Goal: Information Seeking & Learning: Learn about a topic

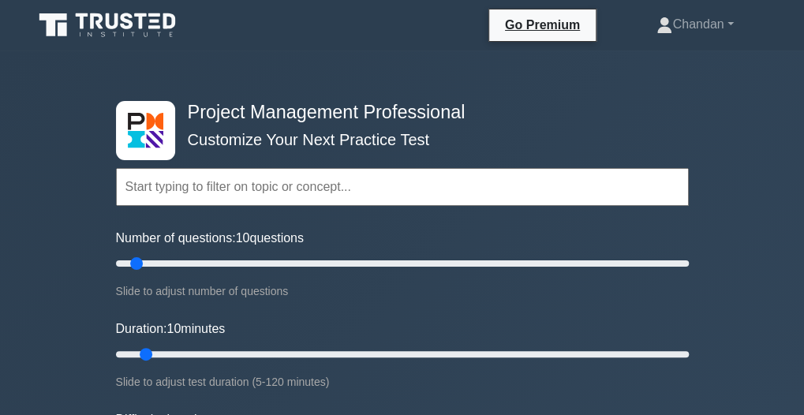
scroll to position [363, 0]
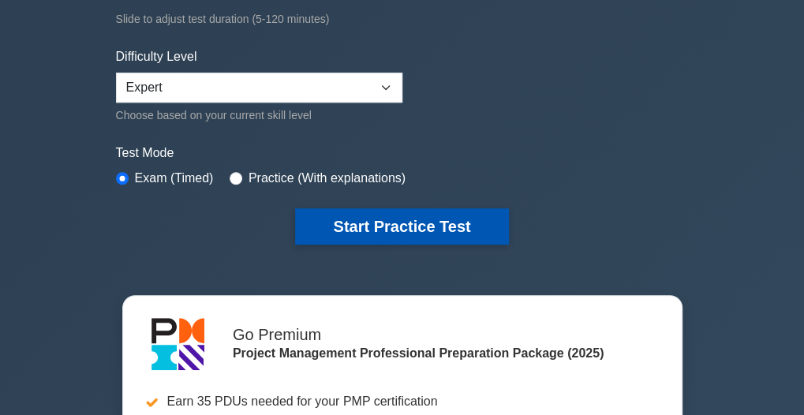
click at [426, 238] on button "Start Practice Test" at bounding box center [401, 226] width 213 height 36
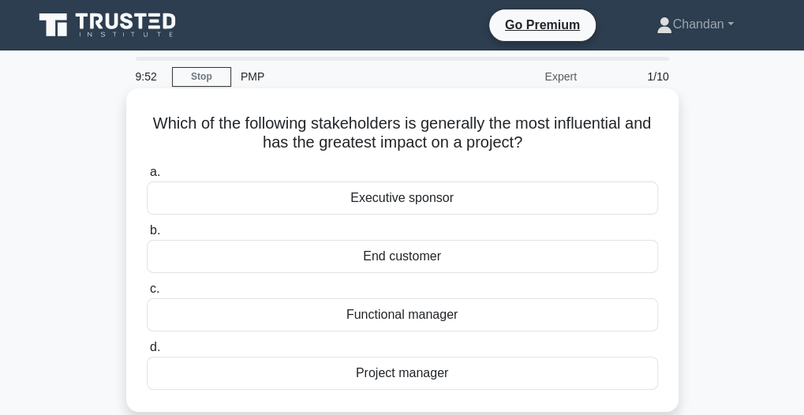
click at [461, 376] on div "Project manager" at bounding box center [402, 373] width 511 height 33
click at [147, 353] on input "d. Project manager" at bounding box center [147, 348] width 0 height 10
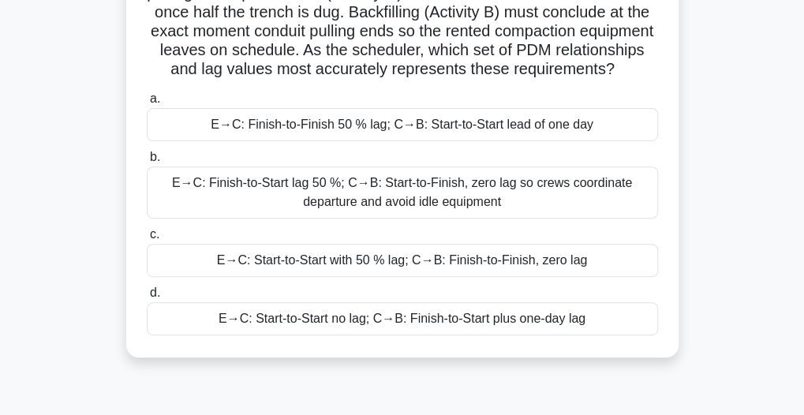
scroll to position [155, 0]
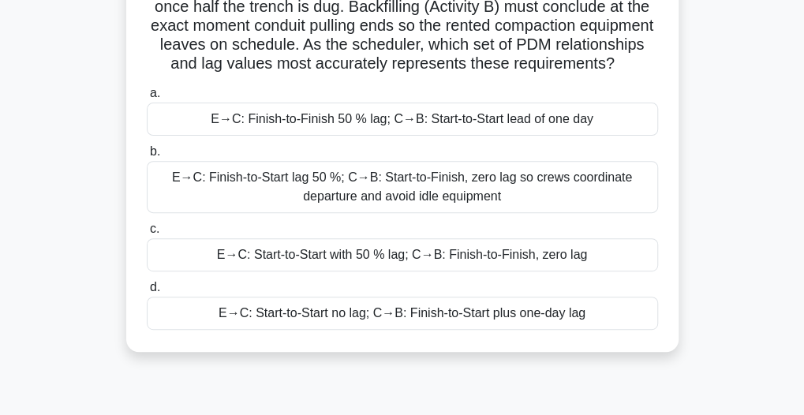
click at [515, 272] on div "E→C: Start-to-Start with 50 % lag; C→B: Finish-to-Finish, zero lag" at bounding box center [402, 254] width 511 height 33
click at [147, 234] on input "c. E→C: Start-to-Start with 50 % lag; C→B: Finish-to-Finish, zero lag" at bounding box center [147, 229] width 0 height 10
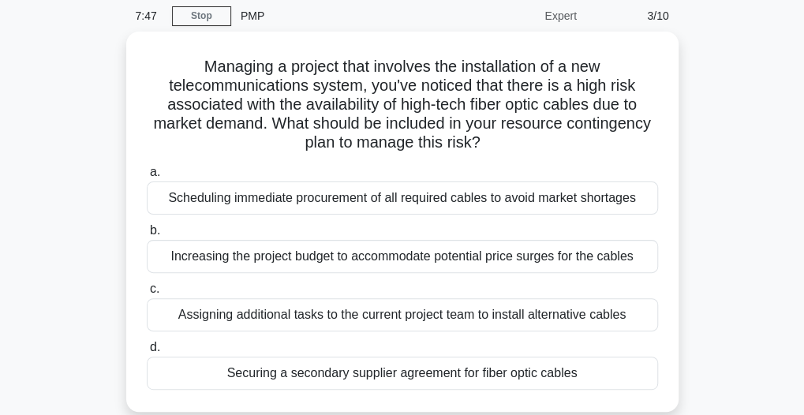
scroll to position [63, 0]
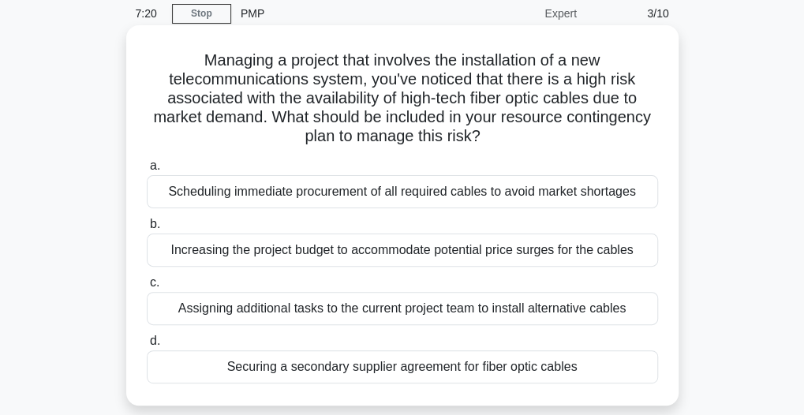
click at [556, 247] on div "Increasing the project budget to accommodate potential price surges for the cab…" at bounding box center [402, 250] width 511 height 33
click at [147, 230] on input "b. Increasing the project budget to accommodate potential price surges for the …" at bounding box center [147, 224] width 0 height 10
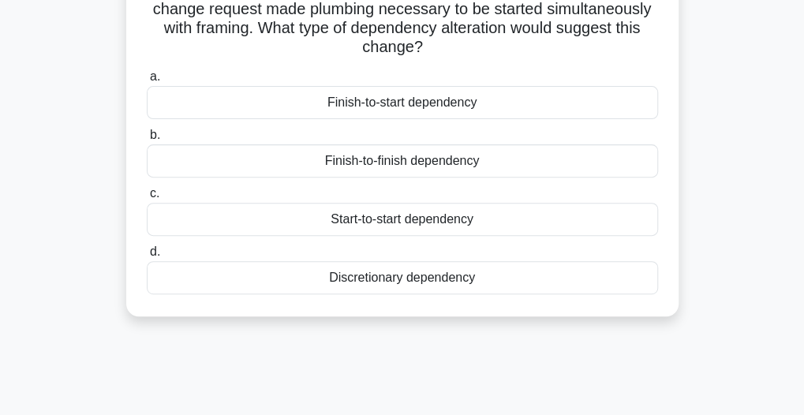
scroll to position [157, 0]
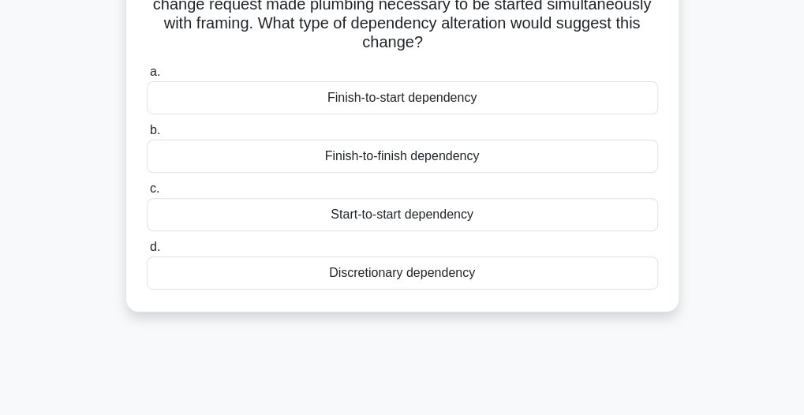
click at [587, 97] on div "Finish-to-start dependency" at bounding box center [402, 97] width 511 height 33
click at [147, 77] on input "a. Finish-to-start dependency" at bounding box center [147, 72] width 0 height 10
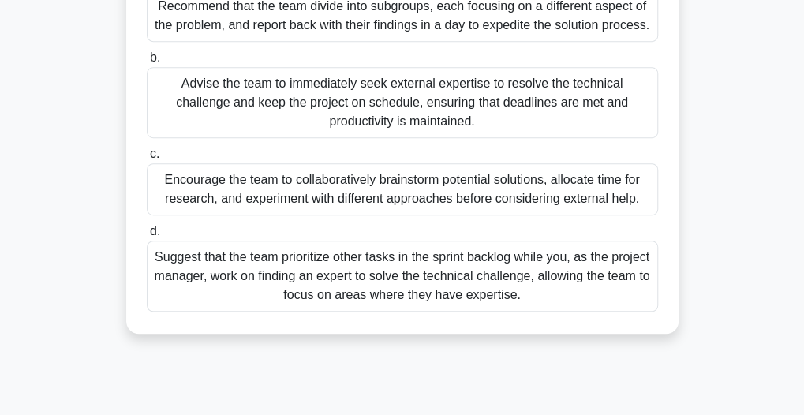
scroll to position [313, 0]
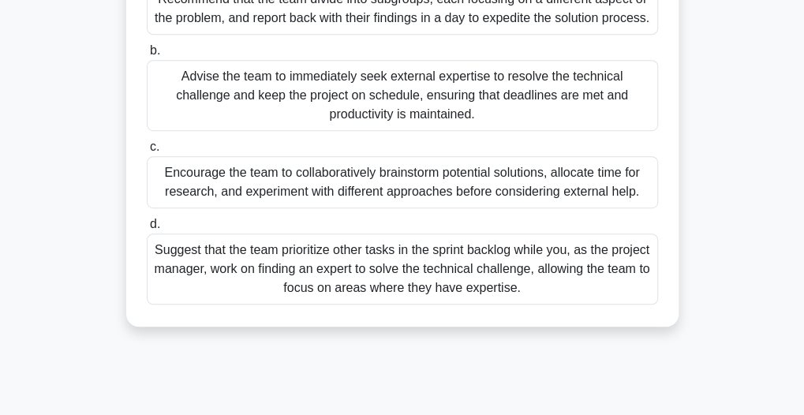
click at [456, 208] on div "Encourage the team to collaboratively brainstorm potential solutions, allocate …" at bounding box center [402, 182] width 511 height 52
click at [147, 152] on input "c. Encourage the team to collaboratively brainstorm potential solutions, alloca…" at bounding box center [147, 147] width 0 height 10
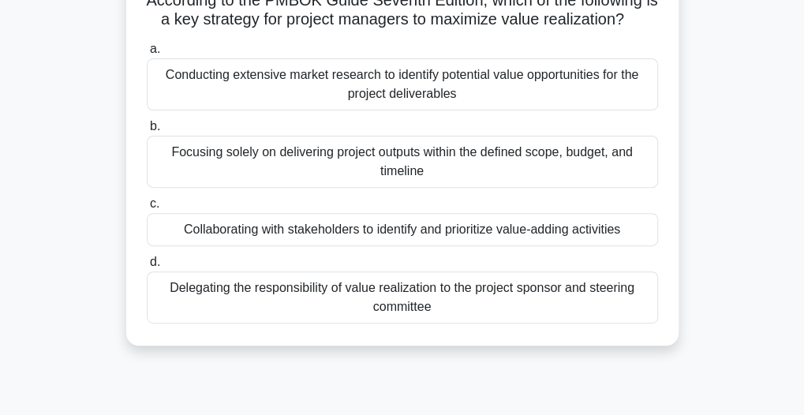
scroll to position [128, 0]
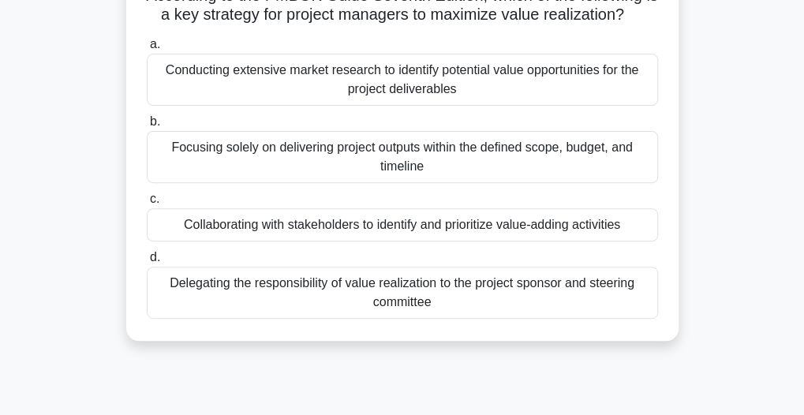
click at [499, 81] on div "Conducting extensive market research to identify potential value opportunities …" at bounding box center [402, 80] width 511 height 52
click at [147, 50] on input "a. Conducting extensive market research to identify potential value opportuniti…" at bounding box center [147, 44] width 0 height 10
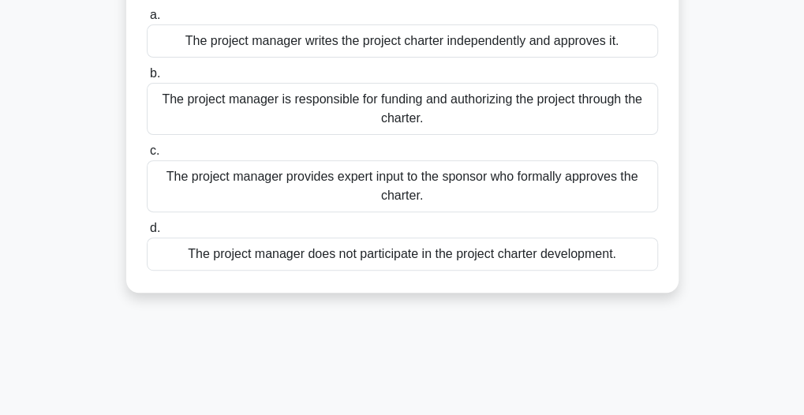
scroll to position [165, 0]
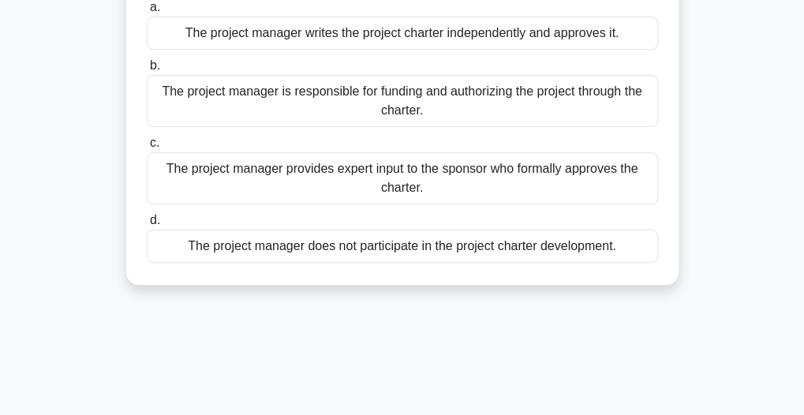
click at [425, 174] on div "The project manager provides expert input to the sponsor who formally approves …" at bounding box center [402, 178] width 511 height 52
click at [147, 148] on input "c. The project manager provides expert input to the sponsor who formally approv…" at bounding box center [147, 143] width 0 height 10
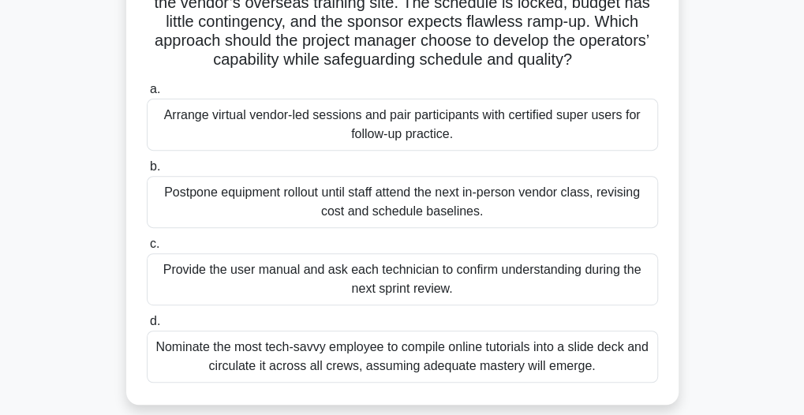
scroll to position [167, 0]
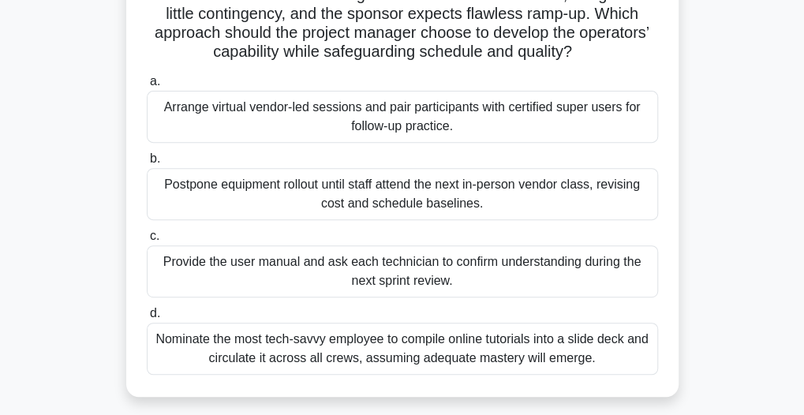
click at [429, 127] on div "Arrange virtual vendor-led sessions and pair participants with certified super …" at bounding box center [402, 117] width 511 height 52
click at [147, 87] on input "a. Arrange virtual vendor-led sessions and pair participants with certified sup…" at bounding box center [147, 82] width 0 height 10
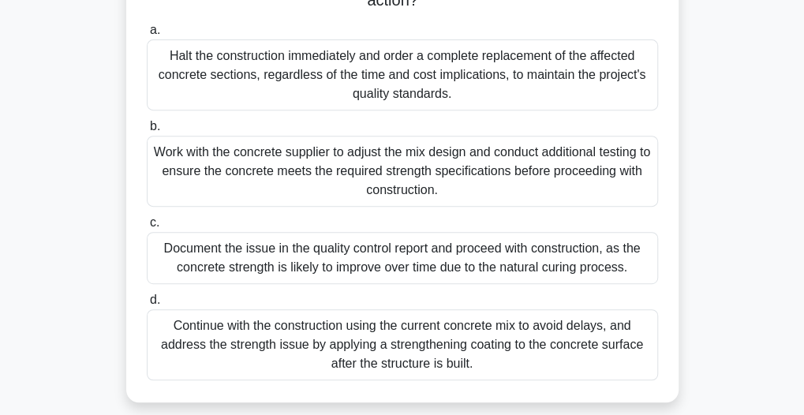
scroll to position [207, 0]
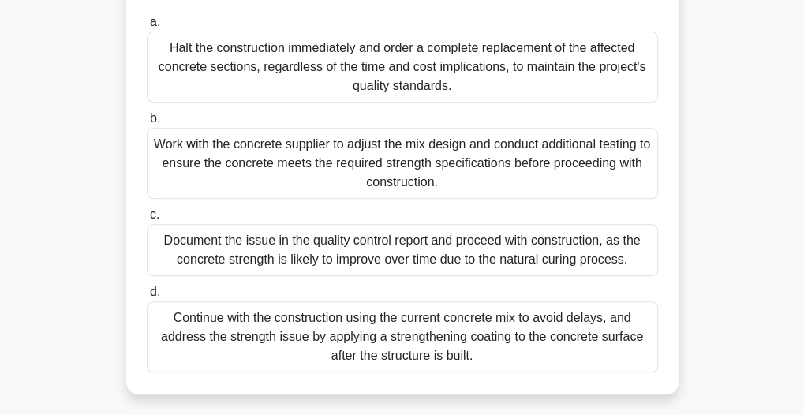
click at [379, 78] on div "Halt the construction immediately and order a complete replacement of the affec…" at bounding box center [402, 67] width 511 height 71
click at [147, 28] on input "a. Halt the construction immediately and order a complete replacement of the af…" at bounding box center [147, 22] width 0 height 10
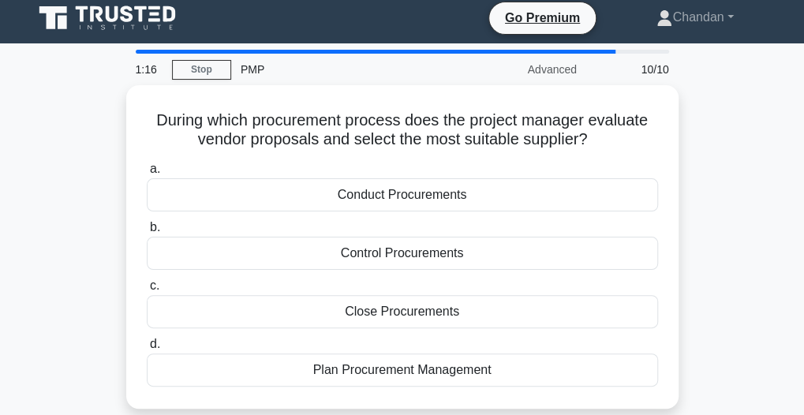
scroll to position [0, 0]
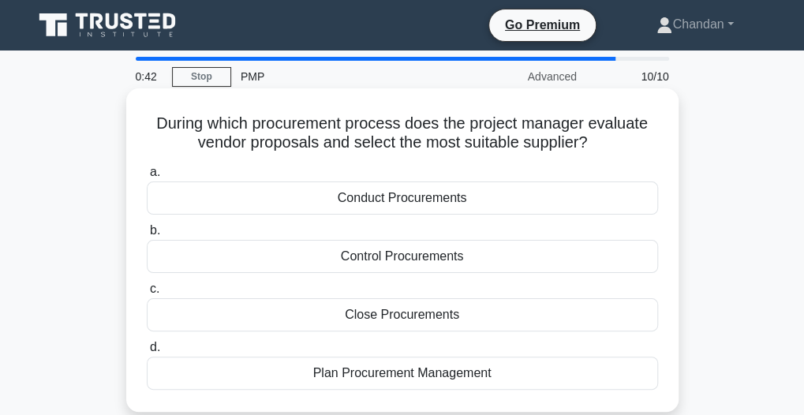
click at [459, 375] on div "Plan Procurement Management" at bounding box center [402, 373] width 511 height 33
click at [147, 353] on input "d. Plan Procurement Management" at bounding box center [147, 348] width 0 height 10
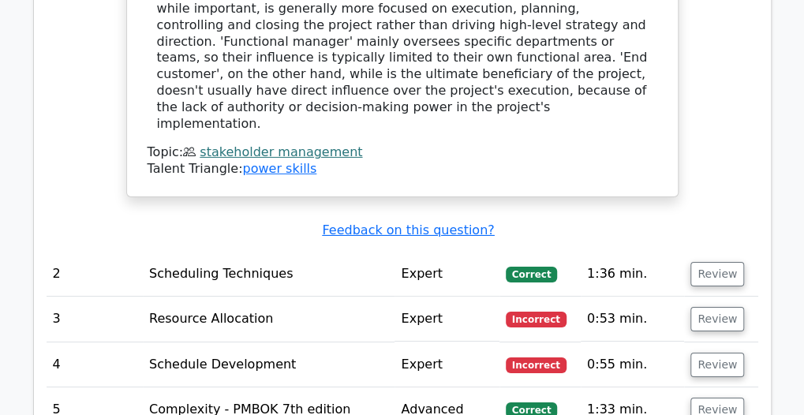
scroll to position [1999, 0]
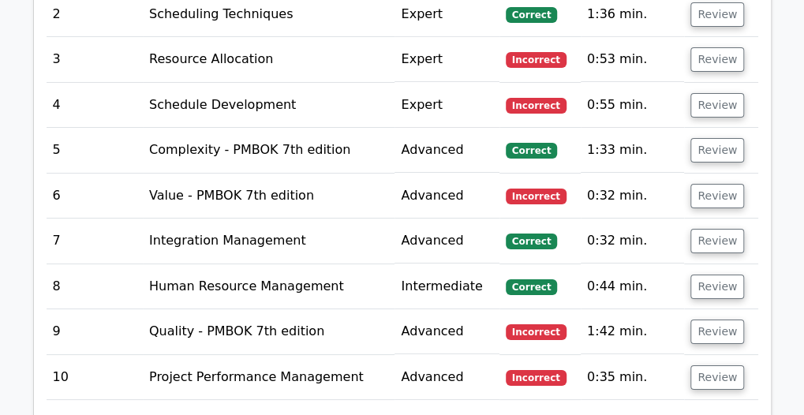
scroll to position [2254, 0]
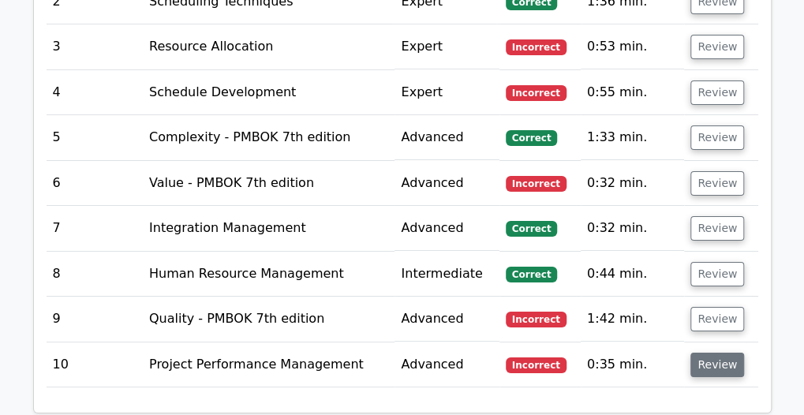
click at [725, 353] on button "Review" at bounding box center [718, 365] width 54 height 24
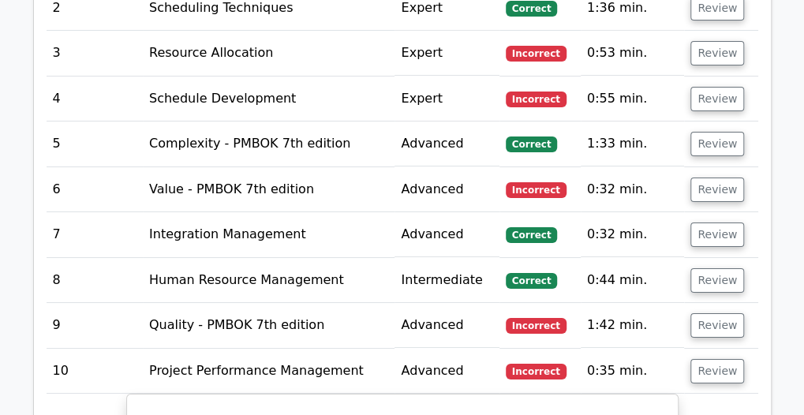
scroll to position [2263, 0]
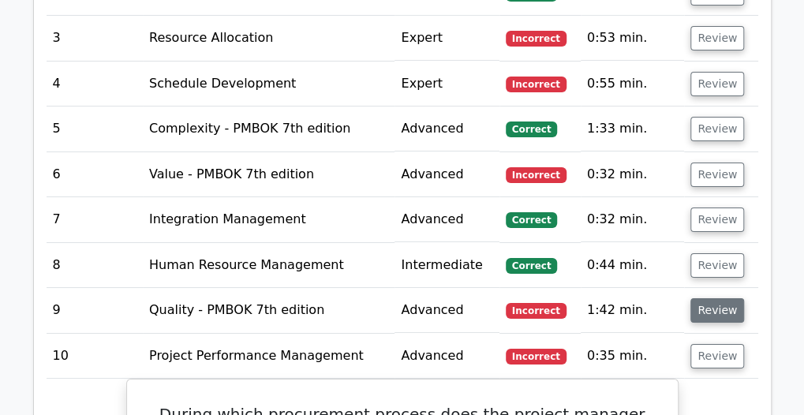
click at [716, 298] on button "Review" at bounding box center [718, 310] width 54 height 24
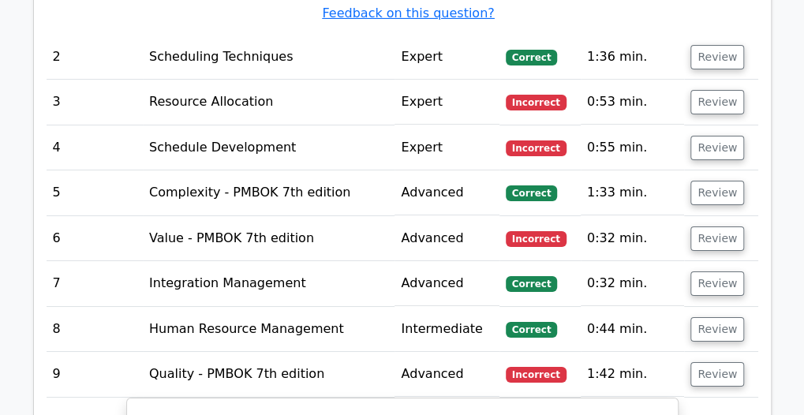
scroll to position [2183, 0]
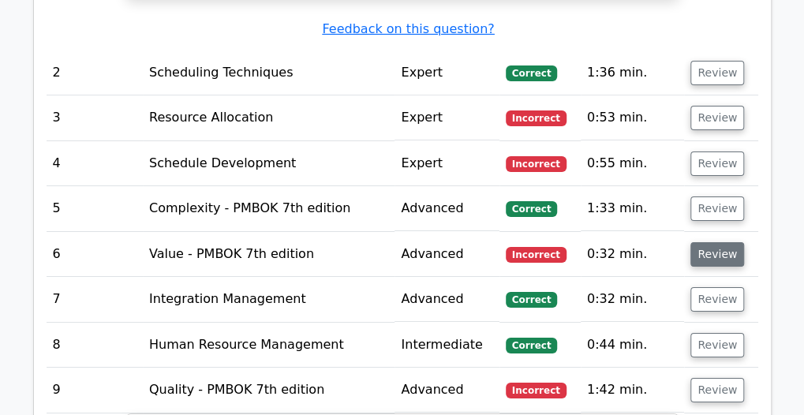
click at [730, 242] on button "Review" at bounding box center [718, 254] width 54 height 24
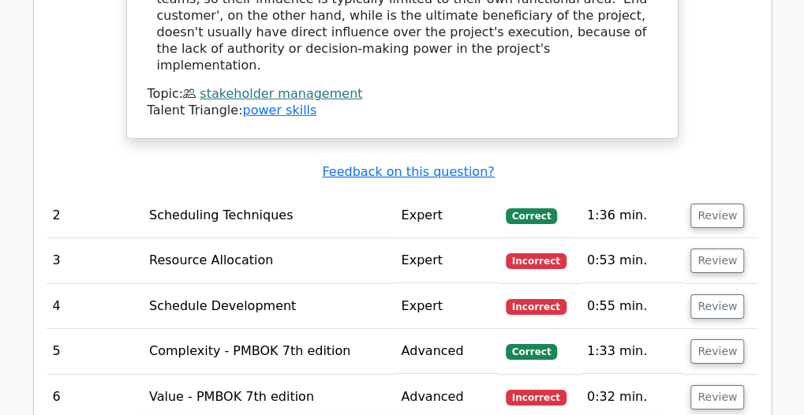
scroll to position [2052, 0]
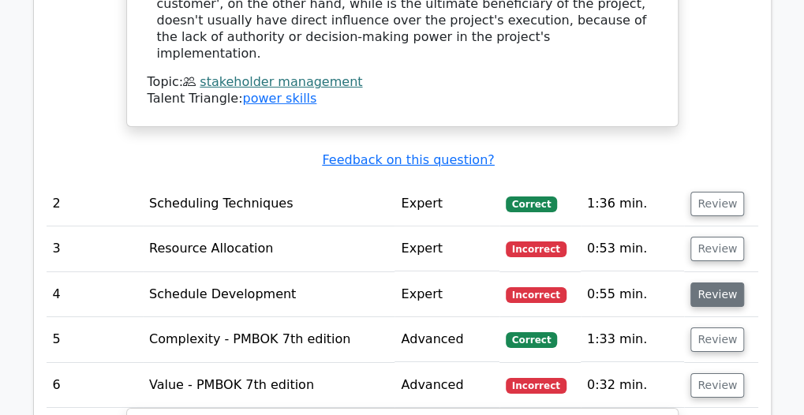
click at [704, 283] on button "Review" at bounding box center [718, 295] width 54 height 24
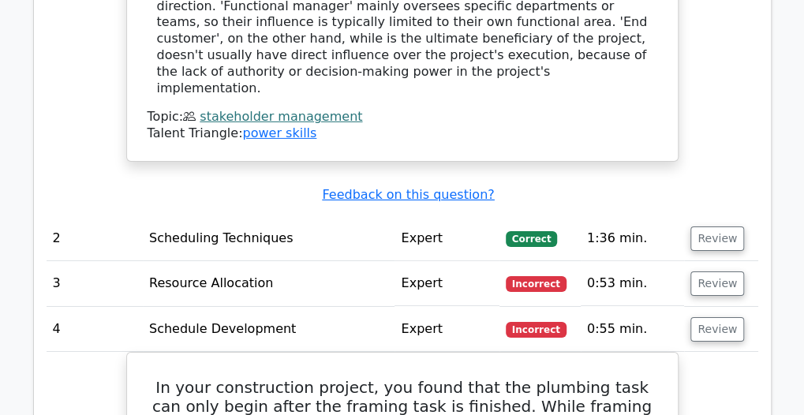
scroll to position [2013, 0]
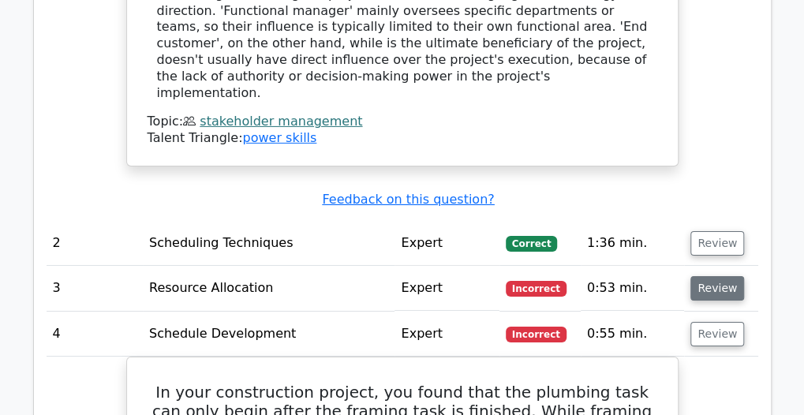
click at [699, 276] on button "Review" at bounding box center [718, 288] width 54 height 24
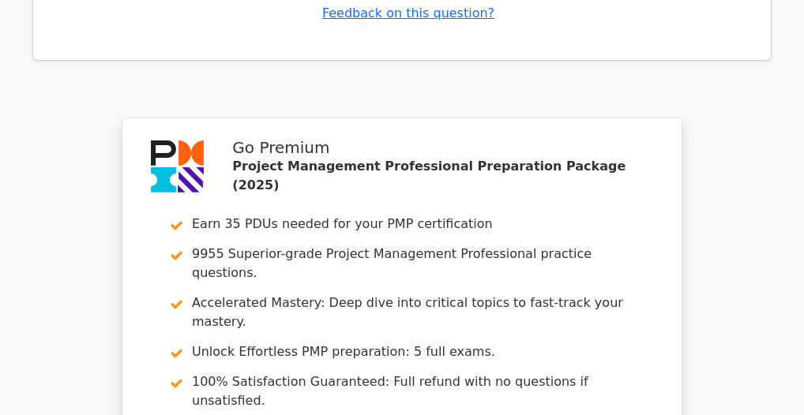
scroll to position [6739, 0]
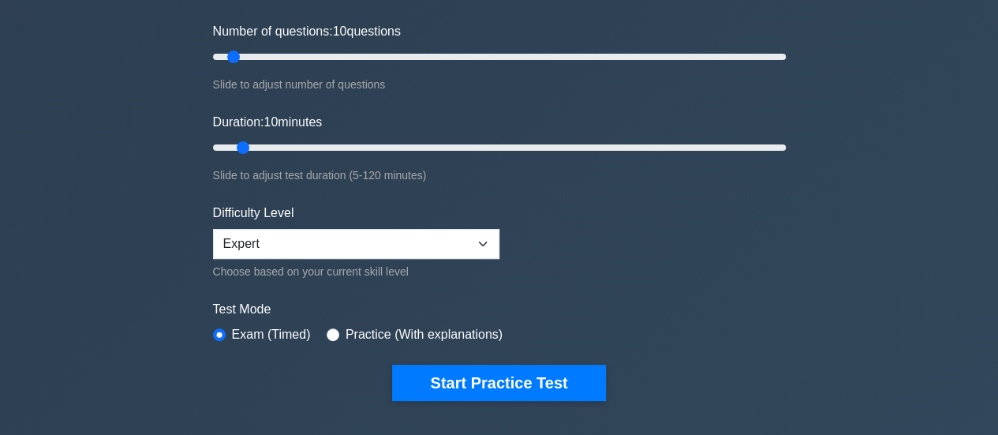
scroll to position [221, 0]
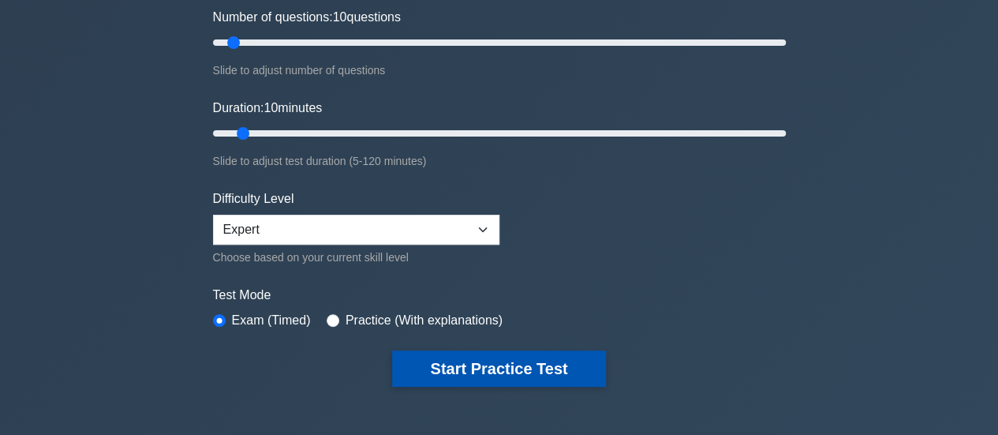
click at [490, 365] on button "Start Practice Test" at bounding box center [498, 368] width 213 height 36
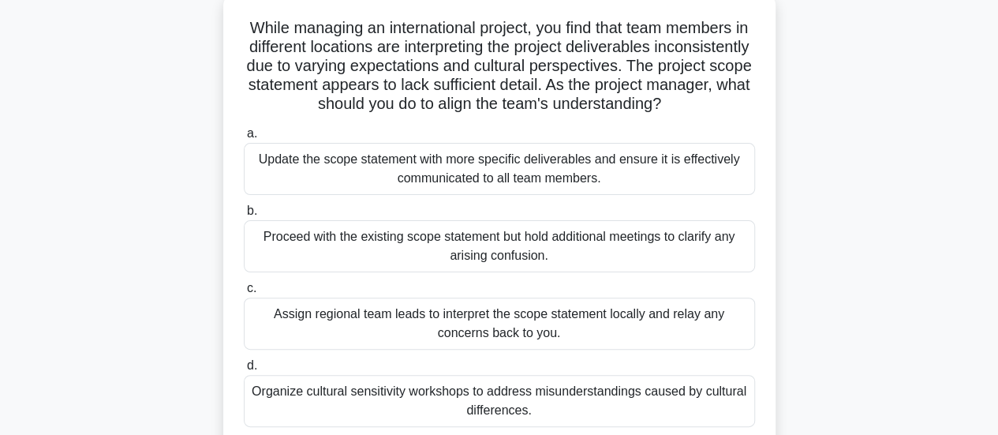
scroll to position [99, 0]
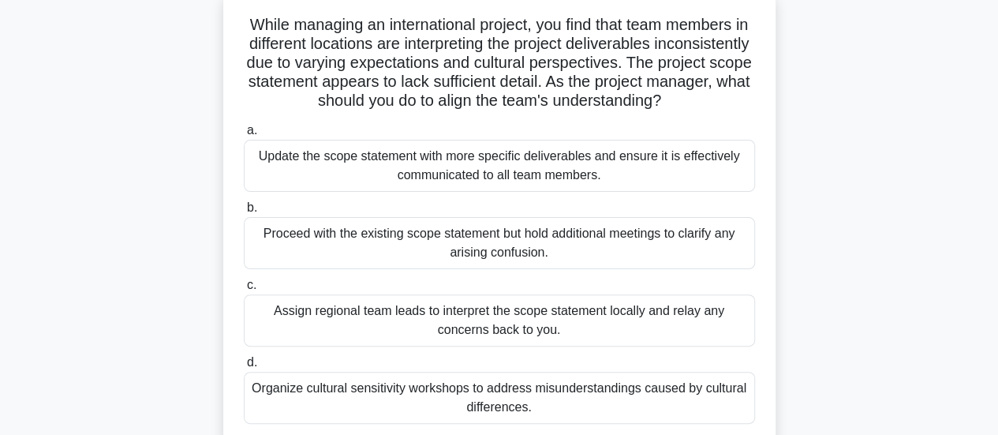
click at [611, 192] on div "Update the scope statement with more specific deliverables and ensure it is eff…" at bounding box center [499, 166] width 511 height 52
click at [244, 136] on input "a. Update the scope statement with more specific deliverables and ensure it is …" at bounding box center [244, 130] width 0 height 10
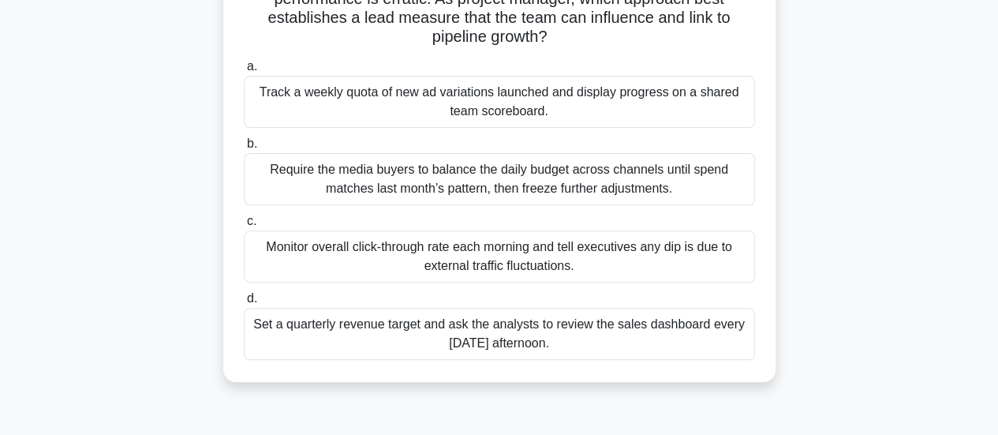
scroll to position [186, 0]
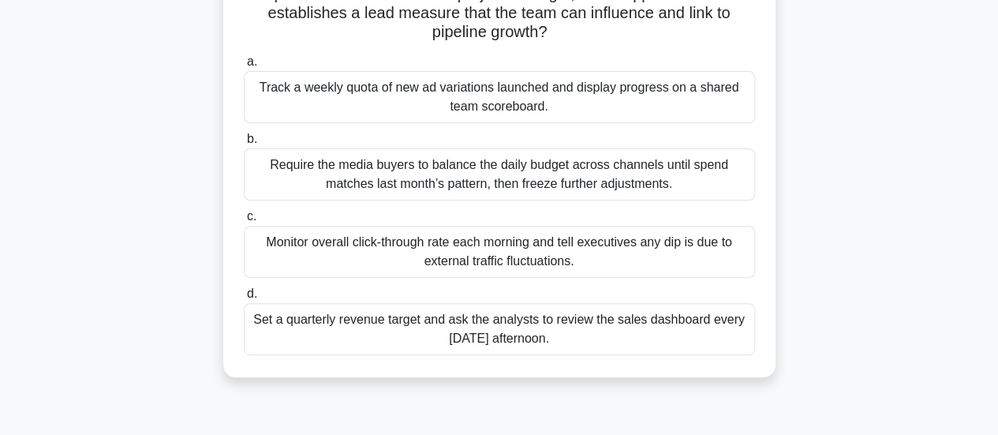
click at [469, 182] on div "Require the media buyers to balance the daily budget across channels until spen…" at bounding box center [499, 174] width 511 height 52
click at [244, 144] on input "b. Require the media buyers to balance the daily budget across channels until s…" at bounding box center [244, 139] width 0 height 10
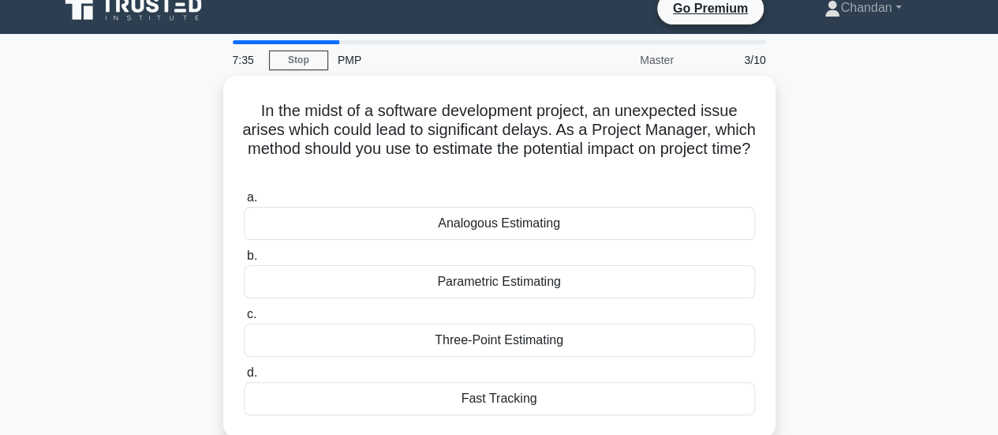
scroll to position [29, 0]
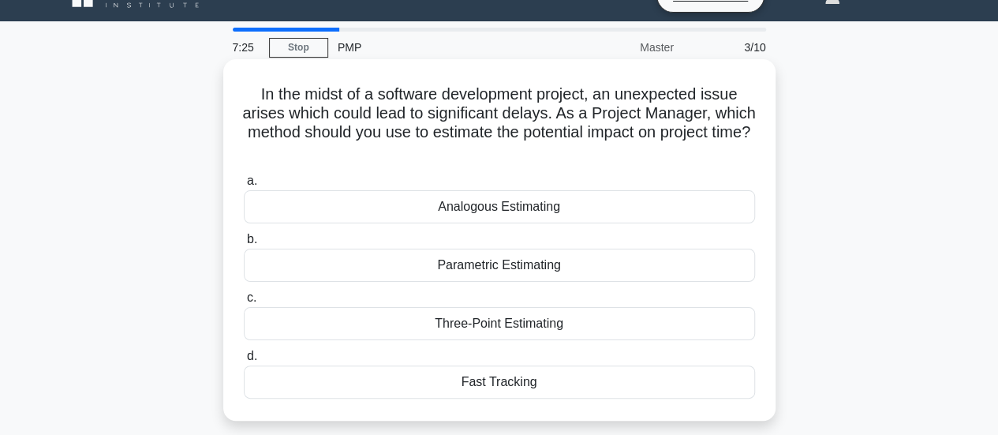
click at [636, 275] on div "Parametric Estimating" at bounding box center [499, 265] width 511 height 33
click at [244, 245] on input "b. Parametric Estimating" at bounding box center [244, 239] width 0 height 10
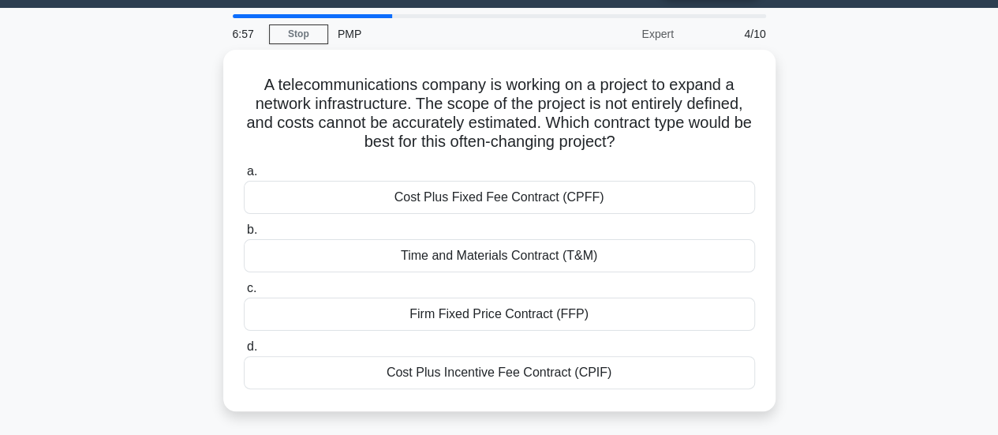
scroll to position [38, 0]
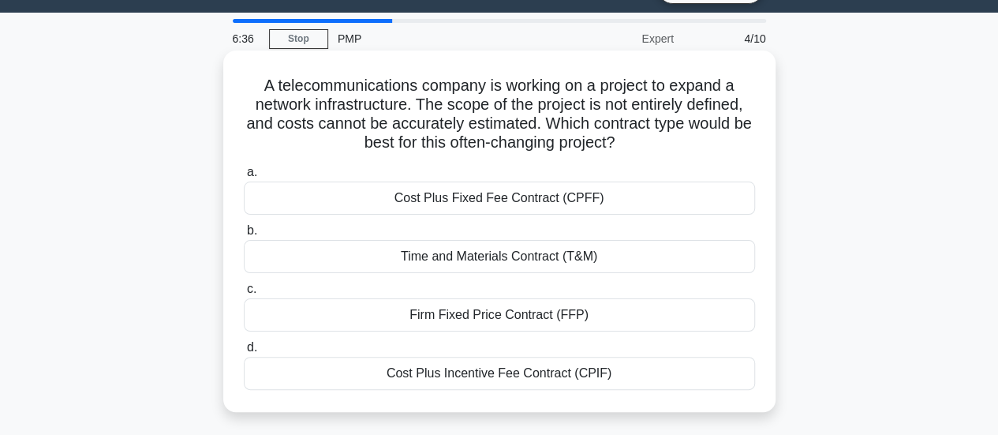
click at [567, 194] on div "Cost Plus Fixed Fee Contract (CPFF)" at bounding box center [499, 198] width 511 height 33
click at [244, 178] on input "a. Cost Plus Fixed Fee Contract (CPFF)" at bounding box center [244, 172] width 0 height 10
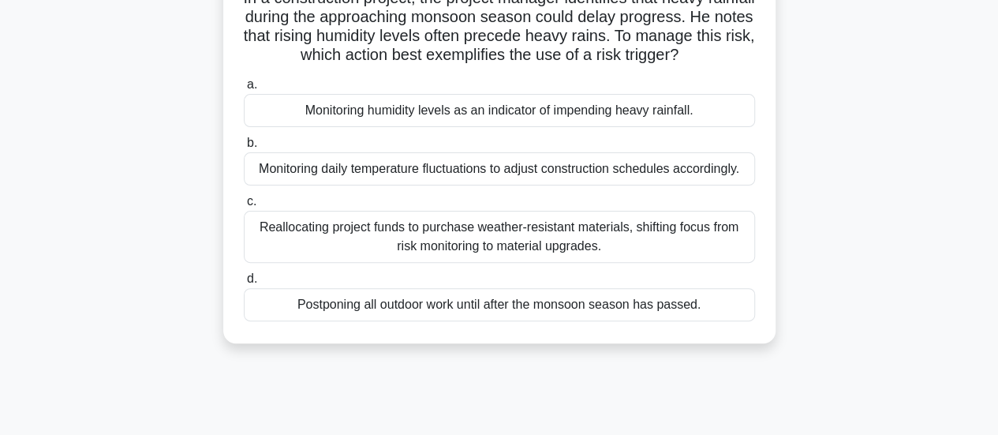
scroll to position [124, 0]
click at [661, 234] on div "Reallocating project funds to purchase weather-resistant materials, shifting fo…" at bounding box center [499, 238] width 511 height 52
click at [244, 208] on input "c. Reallocating project funds to purchase weather-resistant materials, shifting…" at bounding box center [244, 203] width 0 height 10
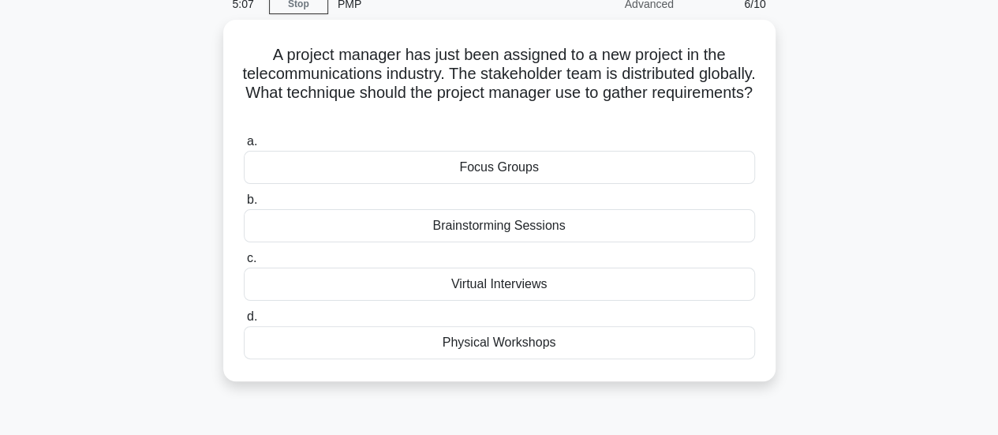
scroll to position [84, 0]
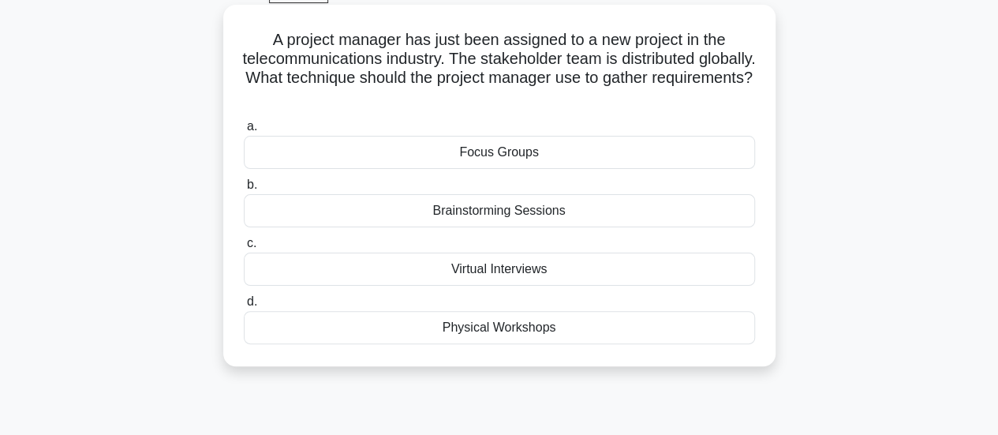
click at [627, 261] on div "Virtual Interviews" at bounding box center [499, 269] width 511 height 33
click at [244, 249] on input "c. Virtual Interviews" at bounding box center [244, 243] width 0 height 10
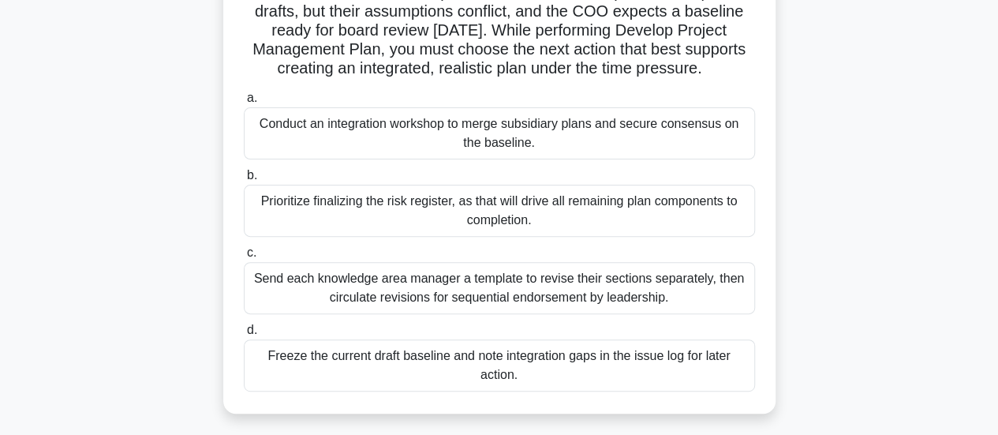
scroll to position [158, 0]
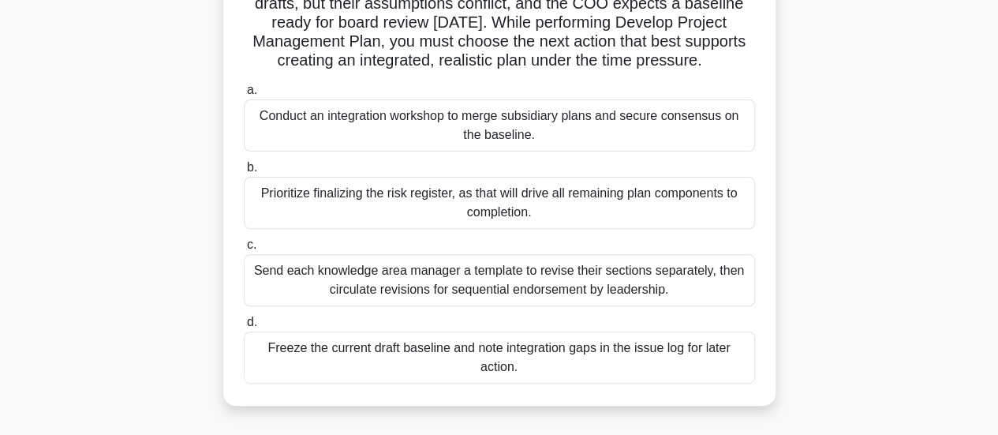
click at [651, 287] on div "Send each knowledge area manager a template to revise their sections separately…" at bounding box center [499, 280] width 511 height 52
click at [244, 250] on input "c. Send each knowledge area manager a template to revise their sections separat…" at bounding box center [244, 245] width 0 height 10
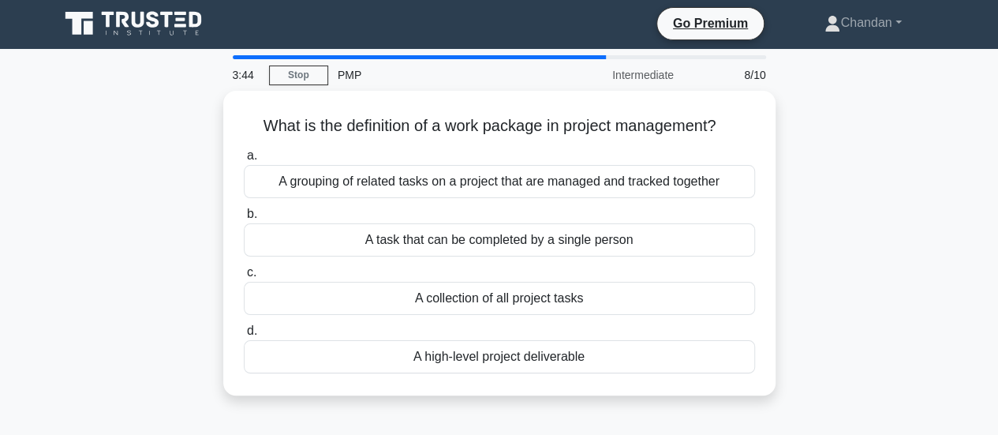
scroll to position [0, 0]
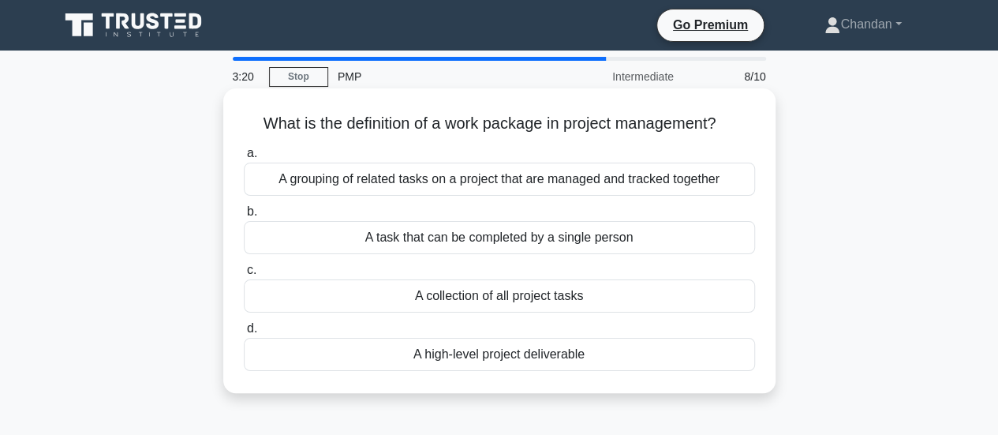
click at [568, 187] on div "A grouping of related tasks on a project that are managed and tracked together" at bounding box center [499, 179] width 511 height 33
click at [244, 159] on input "a. A grouping of related tasks on a project that are managed and tracked togeth…" at bounding box center [244, 153] width 0 height 10
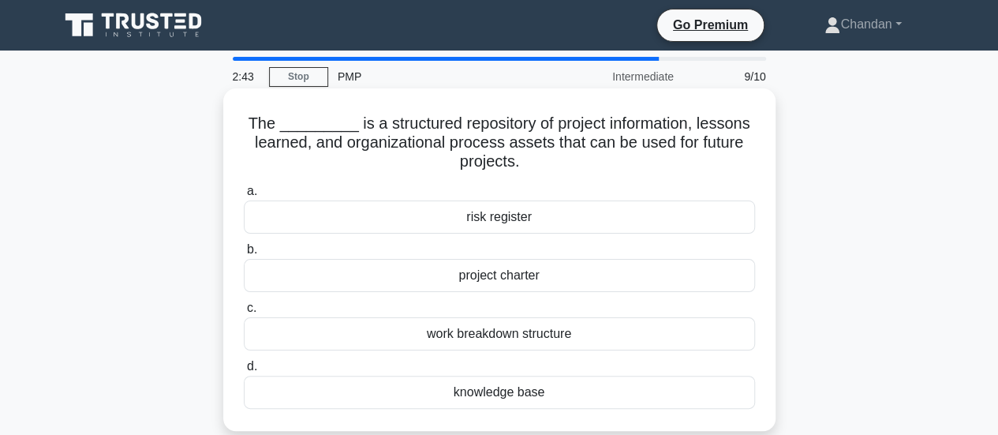
click at [590, 389] on div "knowledge base" at bounding box center [499, 392] width 511 height 33
click at [244, 372] on input "d. knowledge base" at bounding box center [244, 367] width 0 height 10
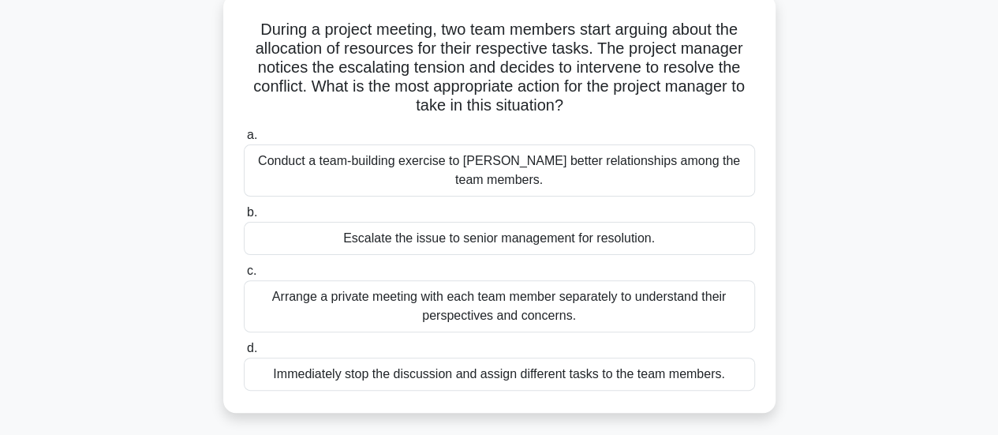
scroll to position [103, 0]
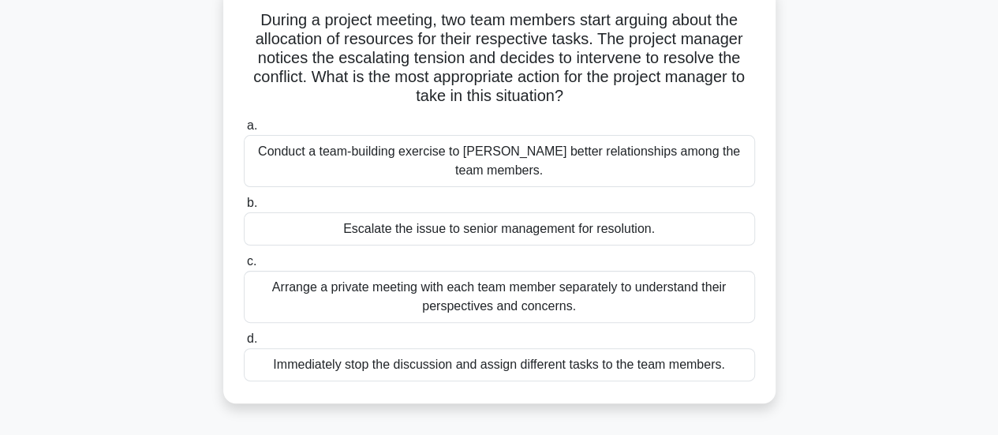
click at [652, 167] on div "Conduct a team-building exercise to [PERSON_NAME] better relationships among th…" at bounding box center [499, 161] width 511 height 52
click at [244, 131] on input "a. Conduct a team-building exercise to [PERSON_NAME] better relationships among…" at bounding box center [244, 126] width 0 height 10
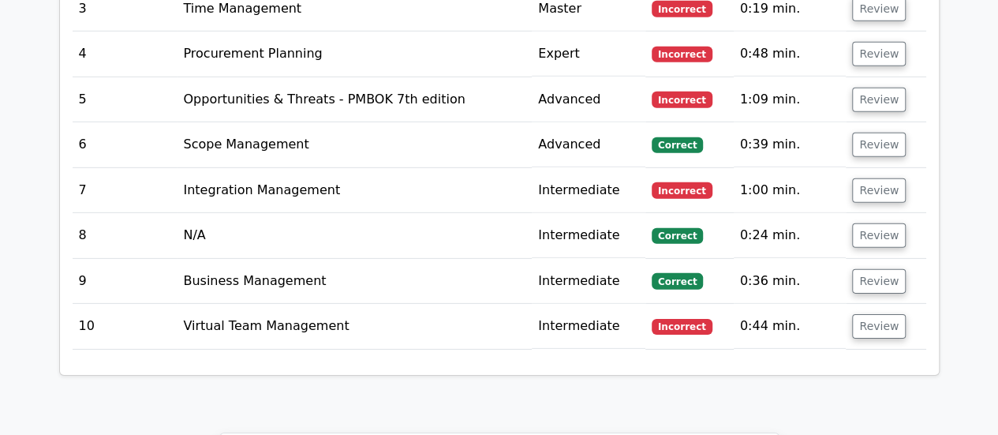
scroll to position [2312, 0]
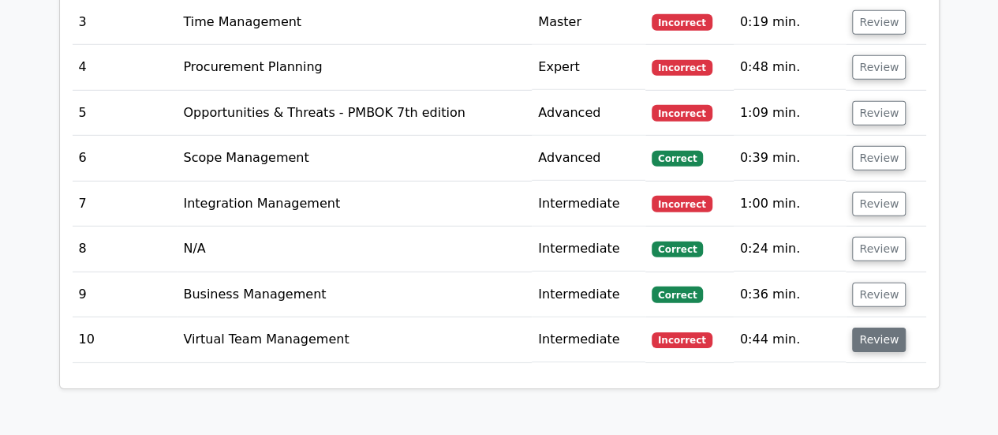
click at [890, 328] on button "Review" at bounding box center [879, 340] width 54 height 24
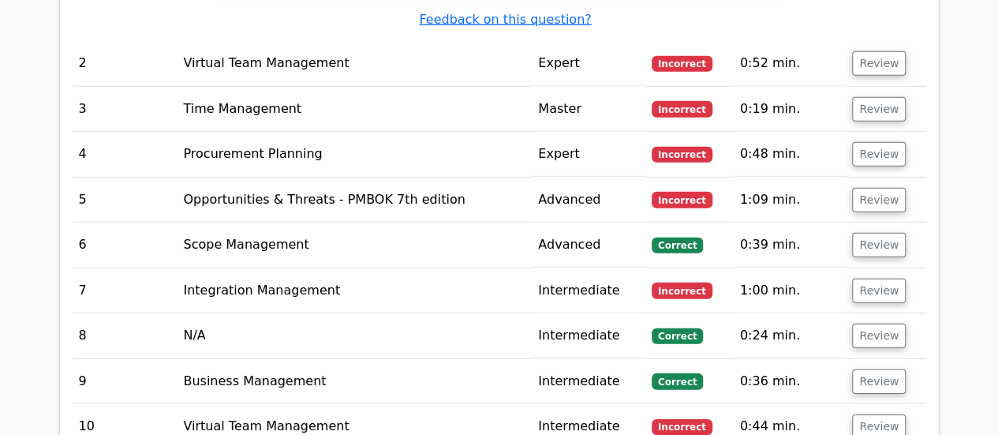
scroll to position [2245, 0]
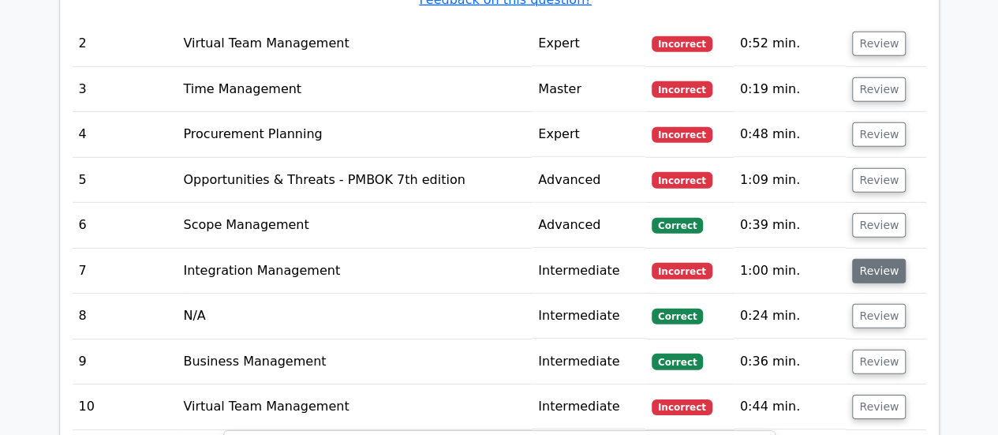
click at [870, 259] on button "Review" at bounding box center [879, 271] width 54 height 24
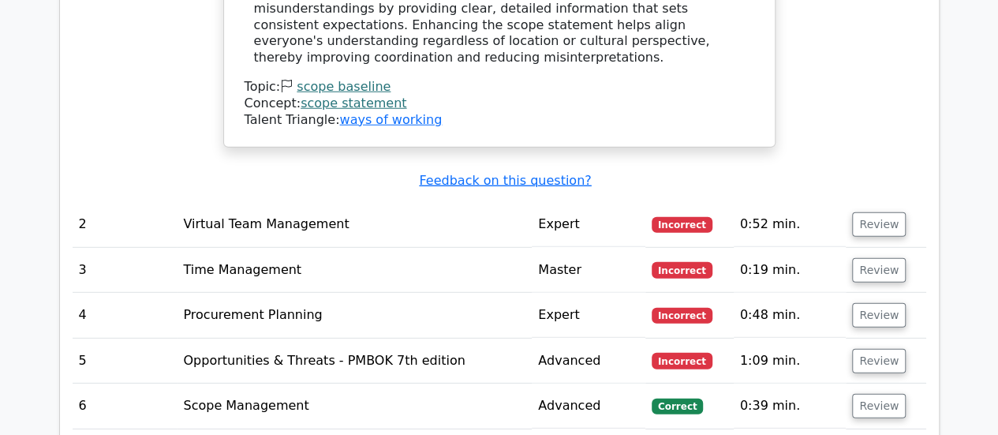
scroll to position [2062, 0]
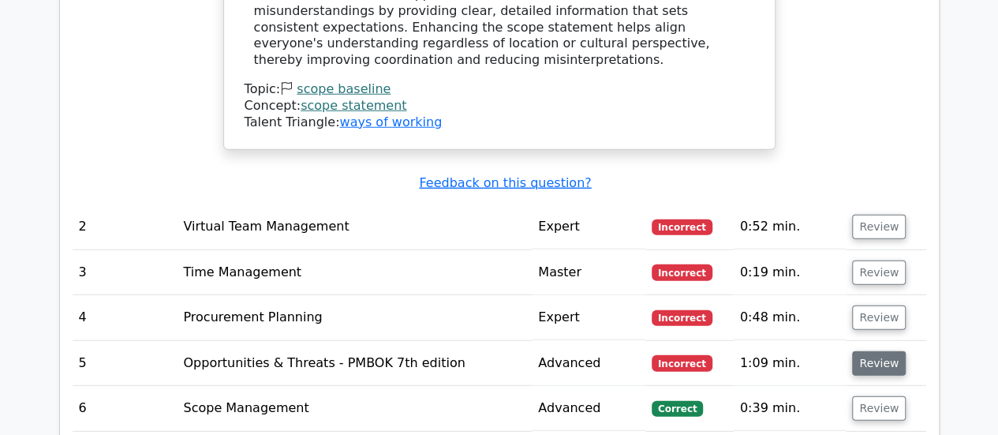
click at [876, 351] on button "Review" at bounding box center [879, 363] width 54 height 24
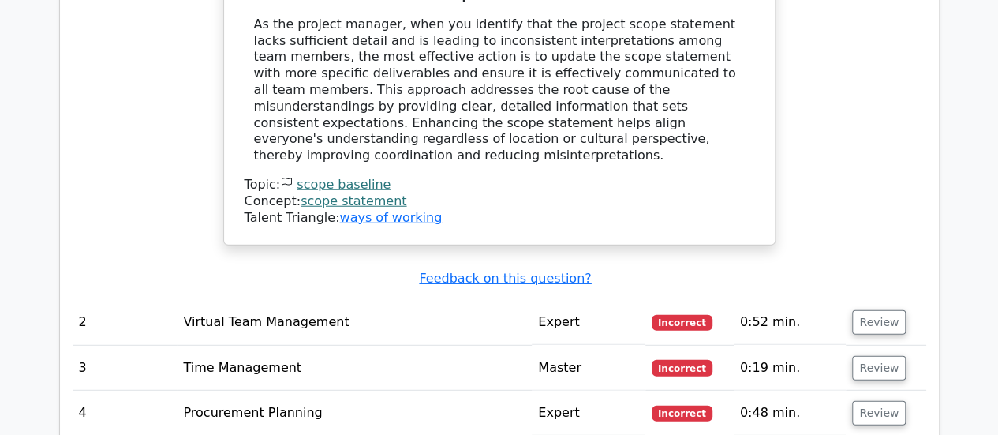
scroll to position [1963, 0]
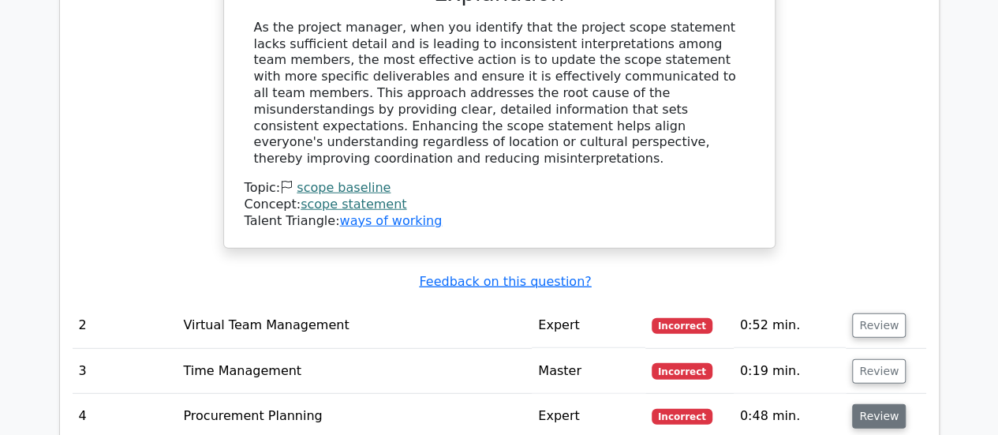
click at [868, 404] on button "Review" at bounding box center [879, 416] width 54 height 24
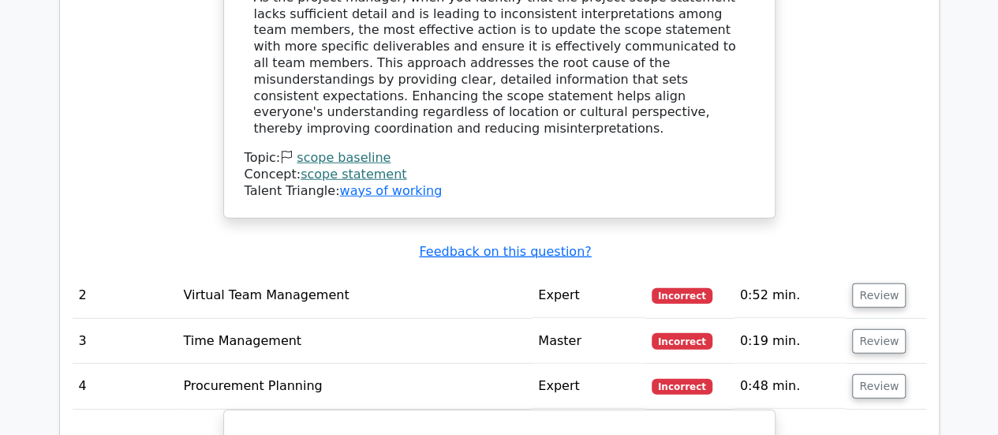
scroll to position [1972, 0]
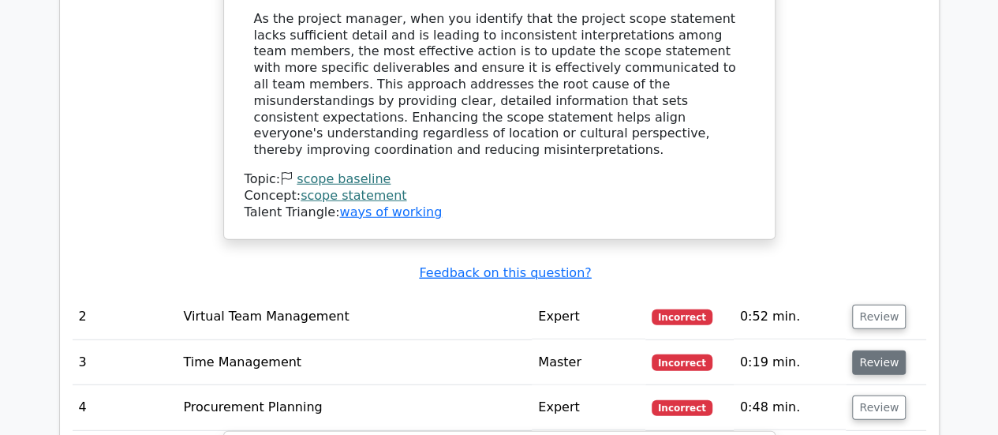
click at [878, 350] on button "Review" at bounding box center [879, 362] width 54 height 24
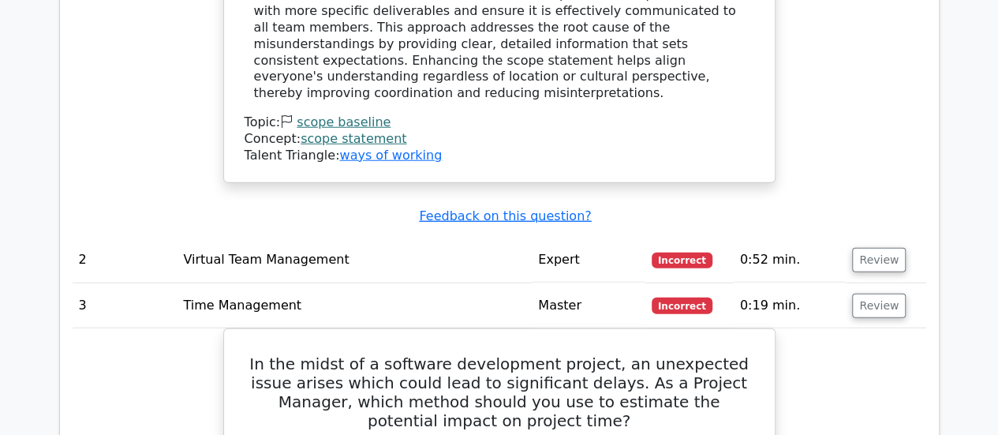
scroll to position [2004, 0]
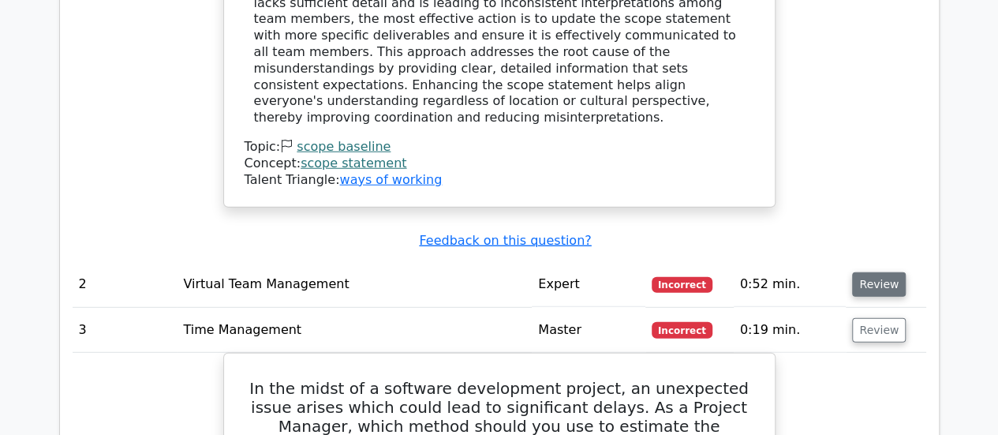
click at [869, 272] on button "Review" at bounding box center [879, 284] width 54 height 24
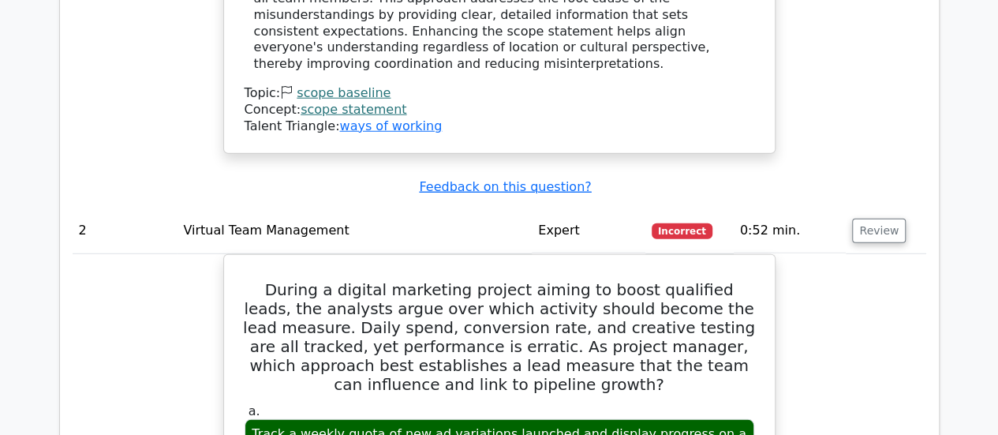
scroll to position [2041, 0]
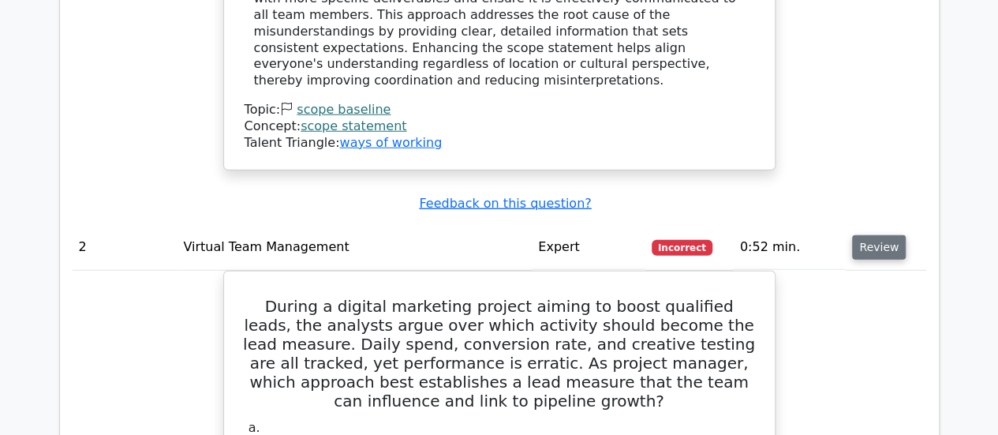
click at [864, 235] on button "Review" at bounding box center [879, 247] width 54 height 24
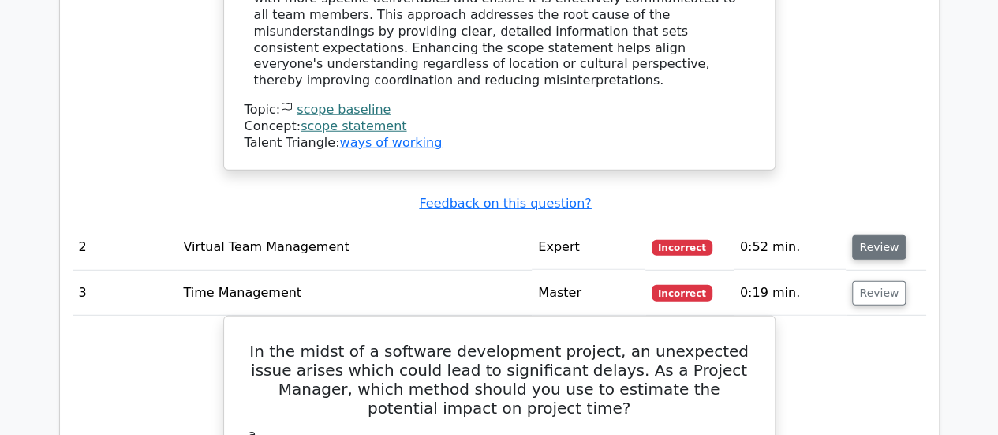
click at [864, 235] on button "Review" at bounding box center [879, 247] width 54 height 24
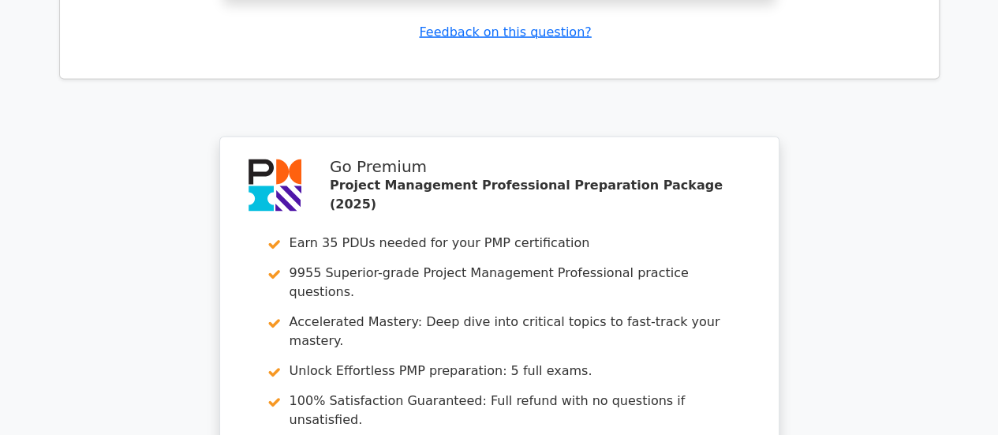
scroll to position [7648, 0]
